Goal: Information Seeking & Learning: Learn about a topic

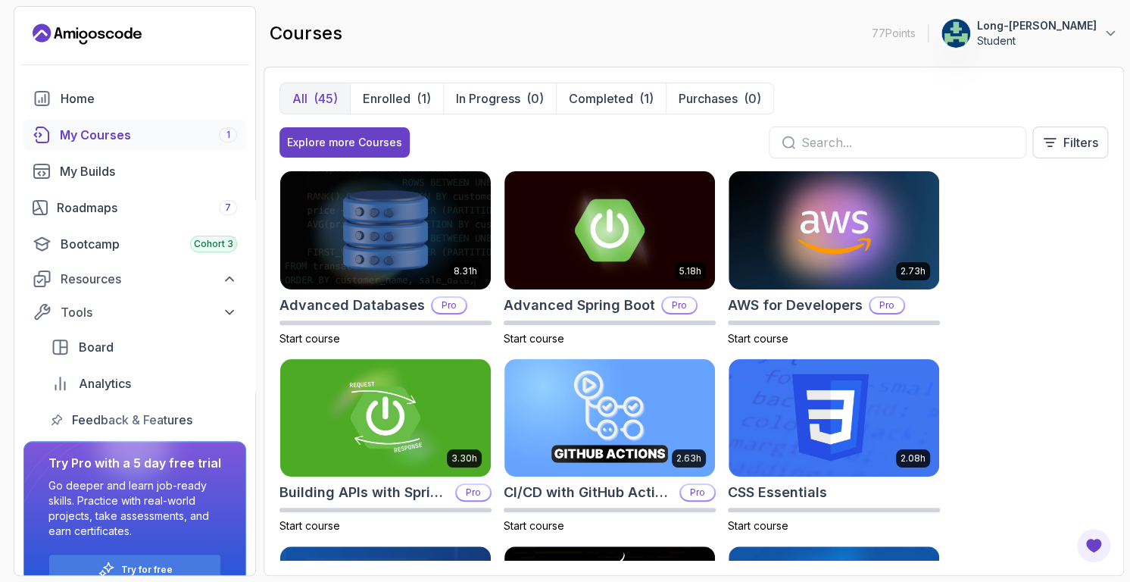
scroll to position [31, 0]
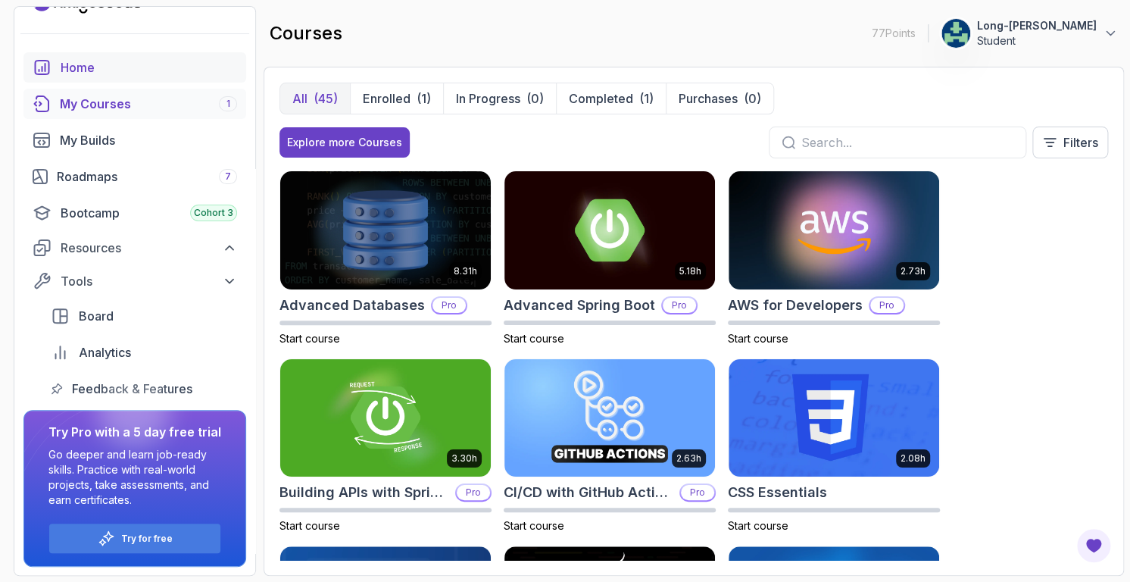
click at [64, 61] on div "Home" at bounding box center [149, 67] width 176 height 18
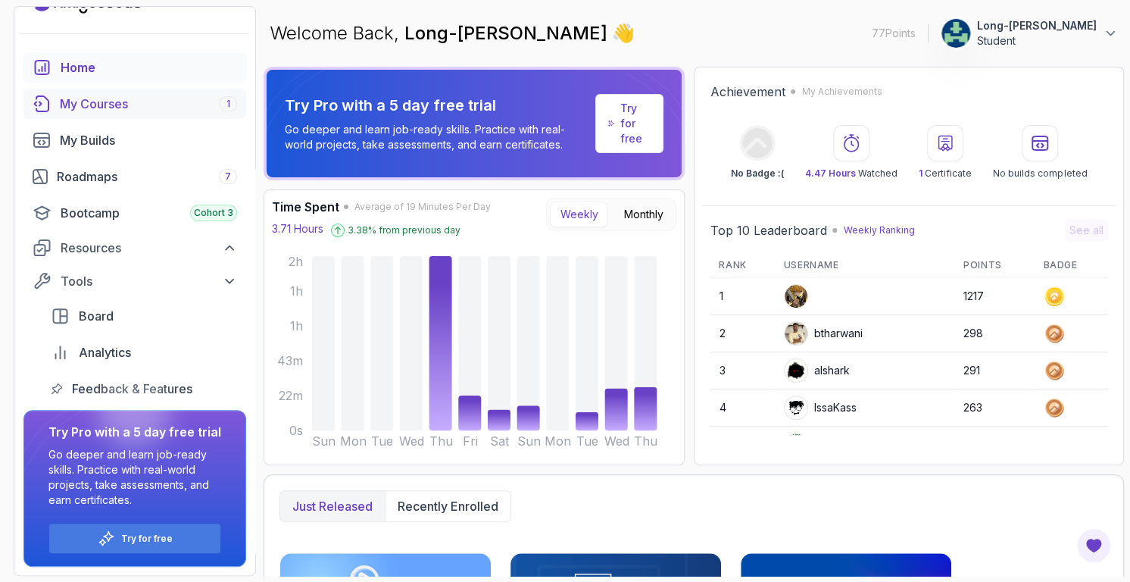
click at [79, 102] on div "My Courses 1" at bounding box center [148, 104] width 177 height 18
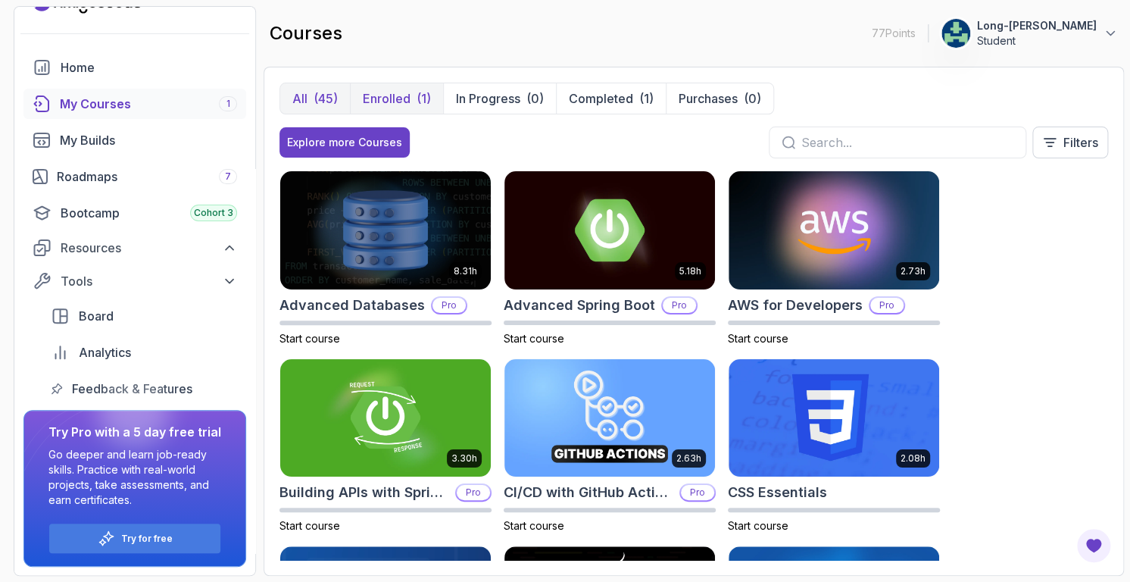
click at [382, 95] on p "Enrolled" at bounding box center [387, 98] width 48 height 18
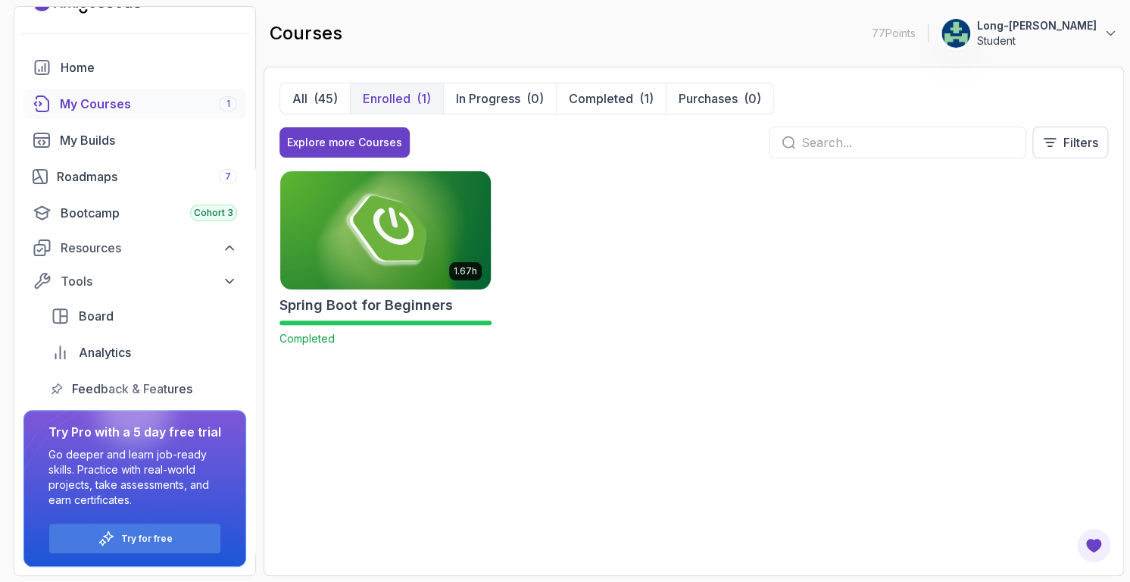
click at [378, 229] on img at bounding box center [385, 229] width 221 height 123
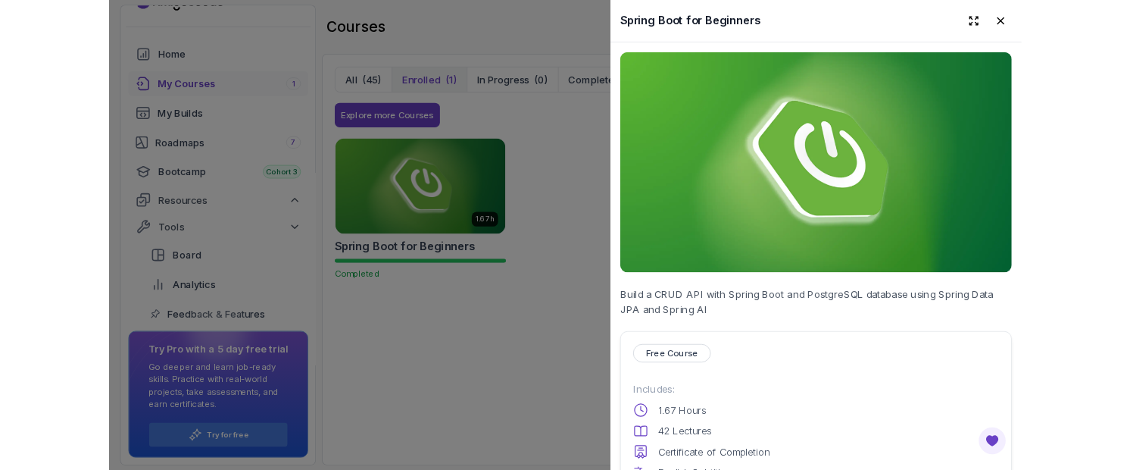
scroll to position [509, 0]
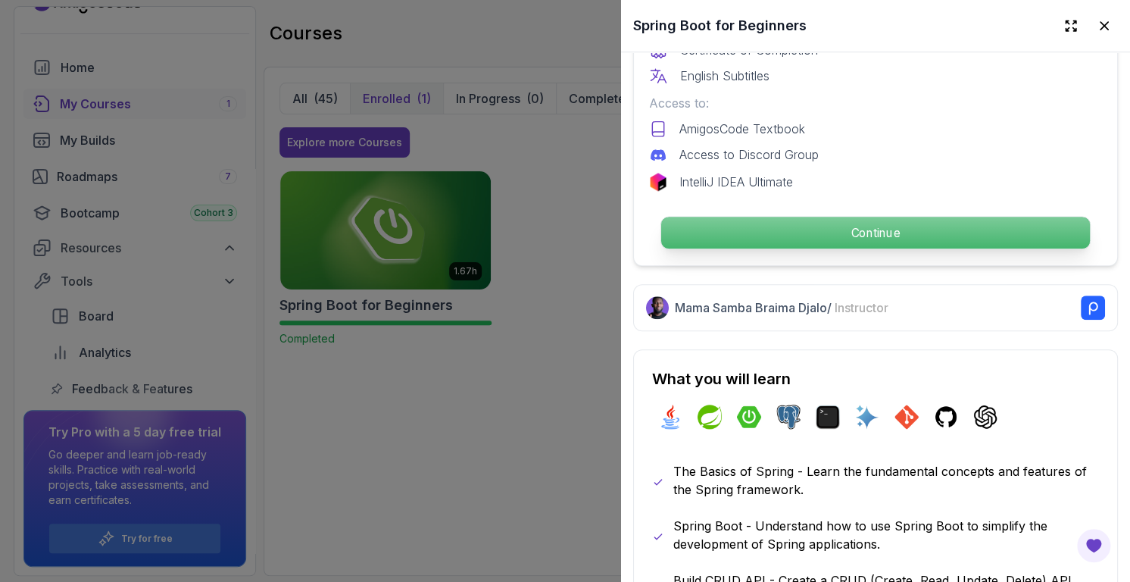
click at [857, 217] on p "Continue" at bounding box center [875, 233] width 429 height 32
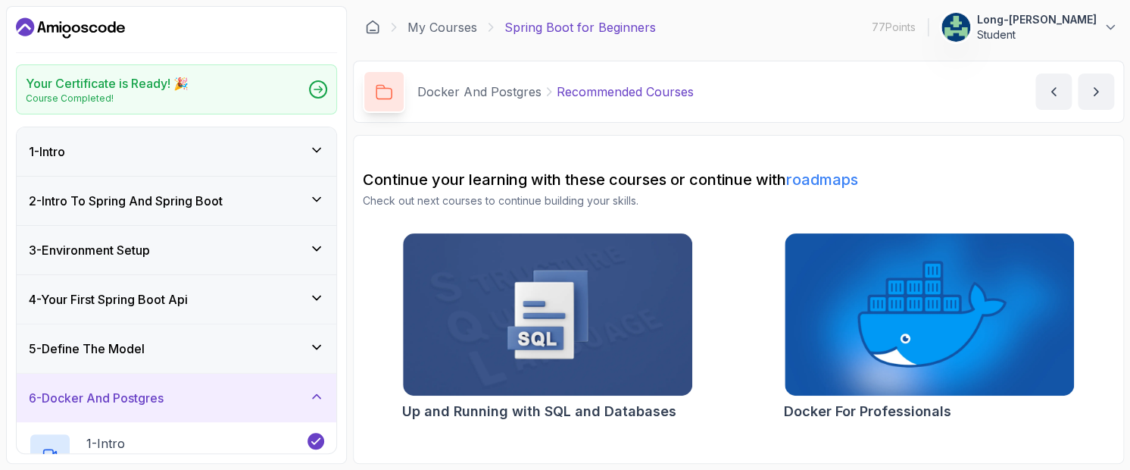
click at [318, 301] on icon at bounding box center [316, 297] width 15 height 15
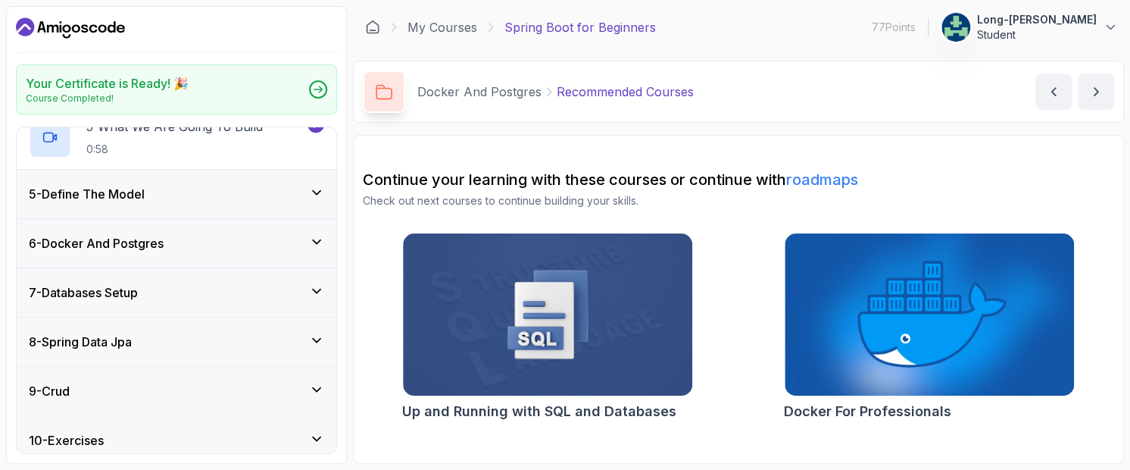
scroll to position [370, 0]
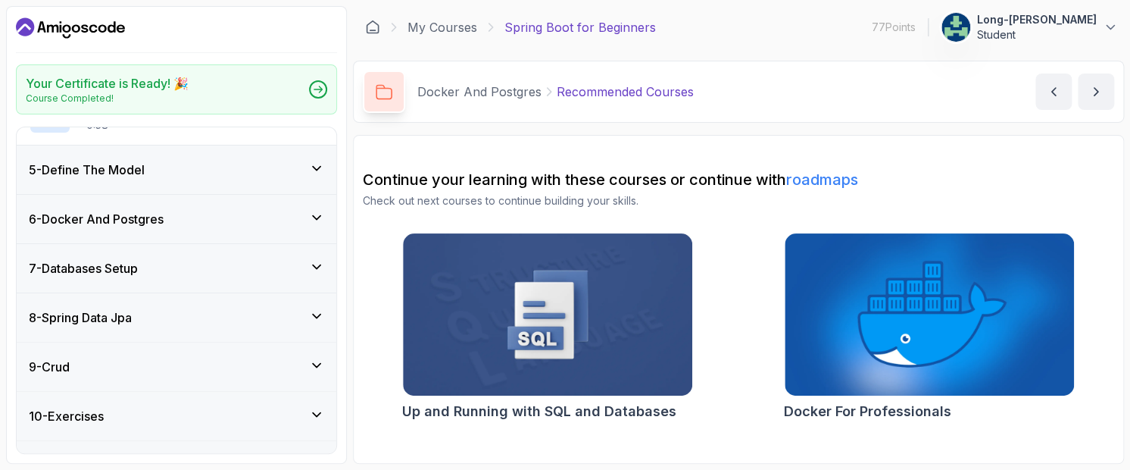
click at [176, 220] on div "6 - Docker And Postgres" at bounding box center [176, 219] width 295 height 18
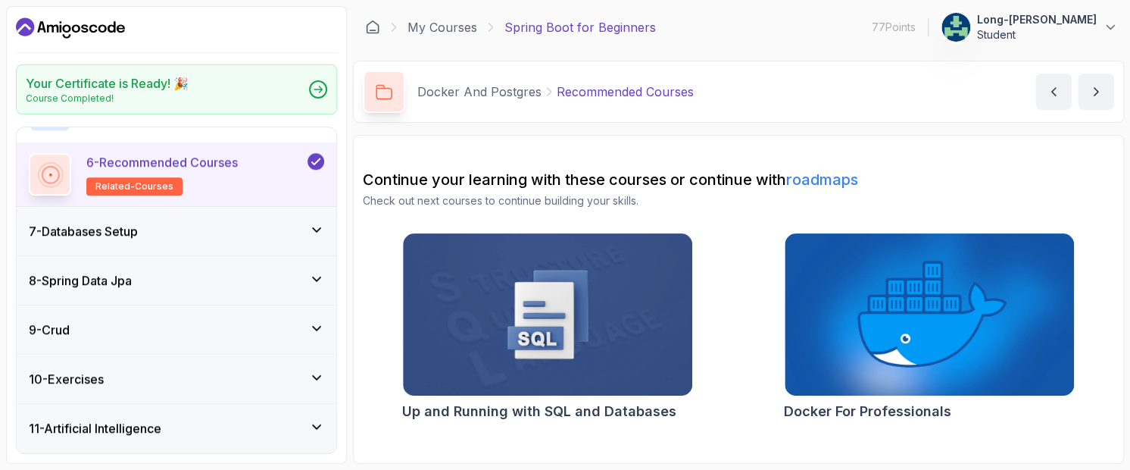
scroll to position [600, 0]
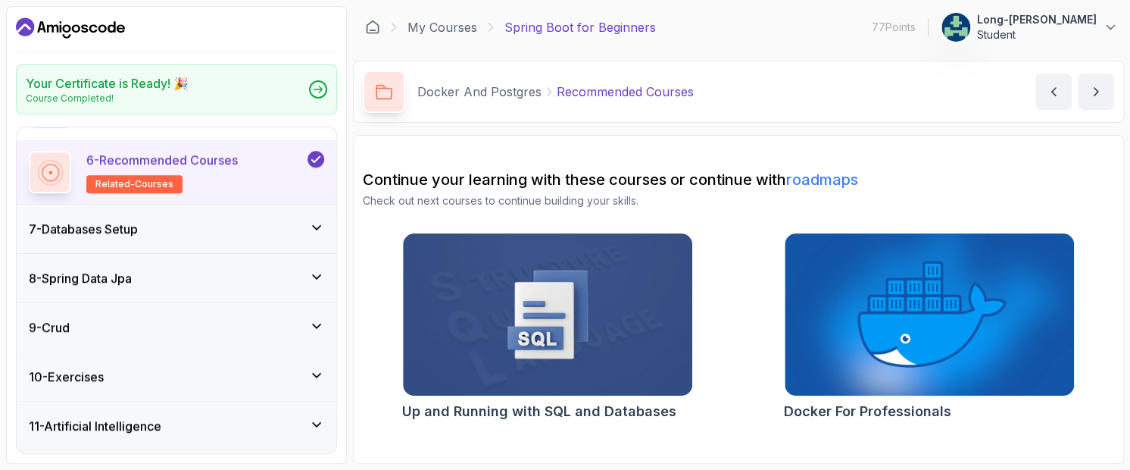
click at [309, 223] on icon at bounding box center [316, 227] width 15 height 15
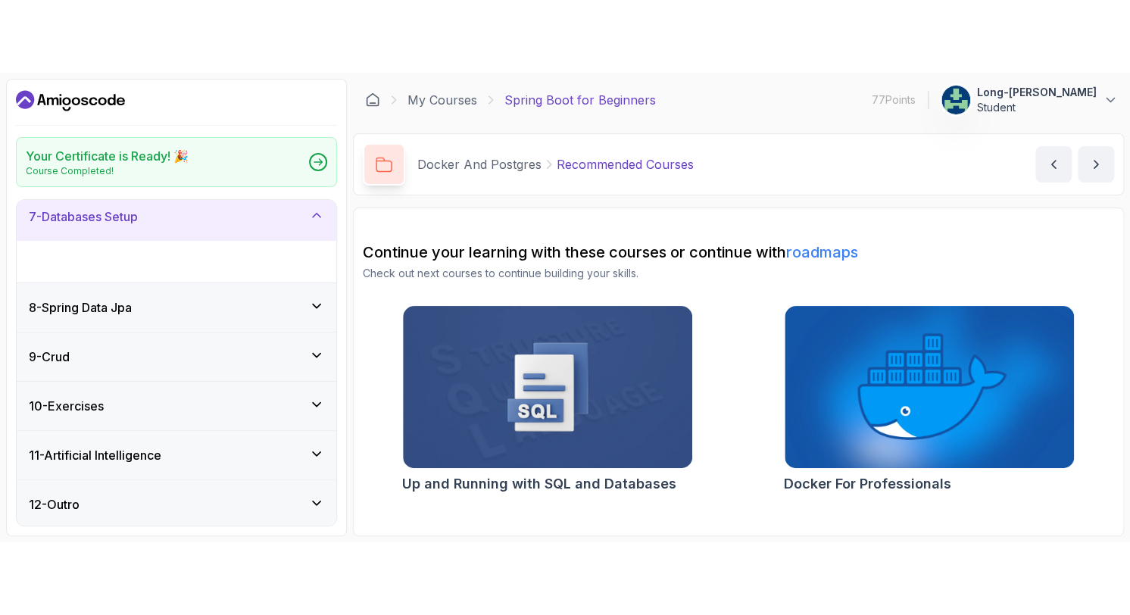
scroll to position [264, 0]
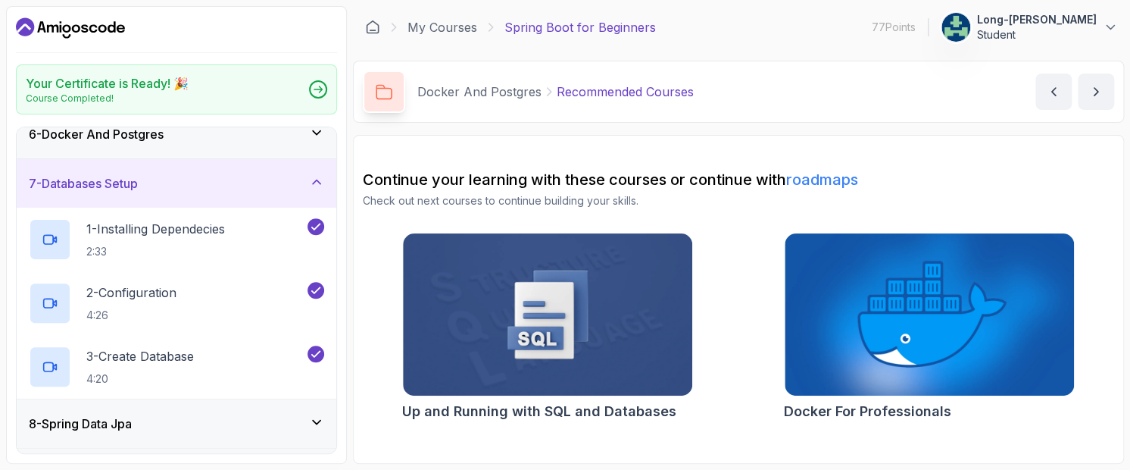
click at [11, 301] on div "Your Certificate is Ready! 🎉 Course Completed! 1 - Intro 2 - Intro To Spring An…" at bounding box center [176, 235] width 341 height 458
click at [145, 292] on p "2 - Configuration" at bounding box center [131, 292] width 90 height 18
